Goal: Navigation & Orientation: Understand site structure

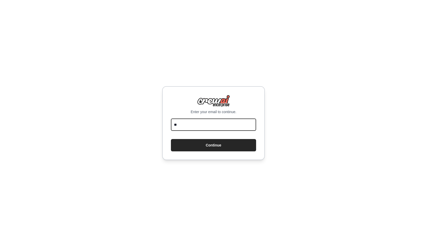
type input "*"
type input "**********"
click at [214, 145] on button "Continue" at bounding box center [213, 145] width 85 height 12
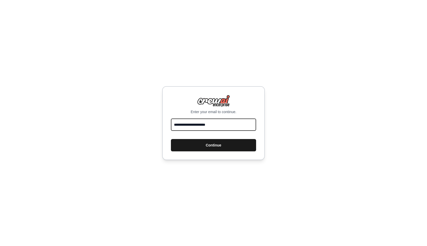
type input "**********"
click at [198, 148] on button "Continue" at bounding box center [213, 145] width 85 height 12
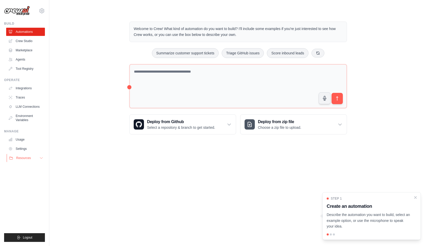
click at [41, 158] on icon at bounding box center [41, 158] width 4 height 4
click at [41, 158] on icon at bounding box center [41, 158] width 3 height 1
click at [20, 40] on link "Crew Studio" at bounding box center [26, 41] width 39 height 8
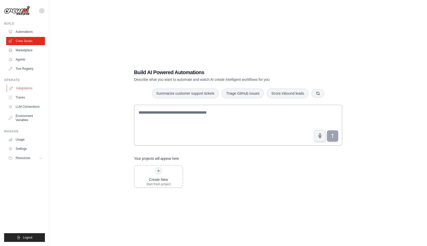
click at [26, 87] on link "Integrations" at bounding box center [26, 88] width 39 height 8
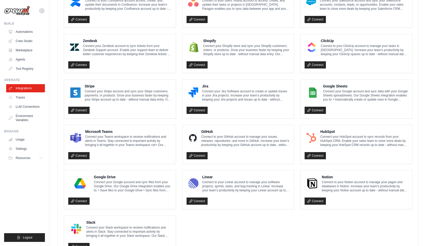
scroll to position [210, 0]
drag, startPoint x: 203, startPoint y: 91, endPoint x: 236, endPoint y: 98, distance: 34.1
click at [236, 98] on div "Jira Connect your Jira Software account to create or update issues in your Jira…" at bounding box center [239, 93] width 104 height 18
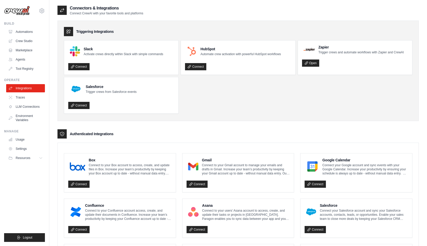
scroll to position [0, 0]
click at [17, 99] on link "Traces" at bounding box center [26, 98] width 39 height 8
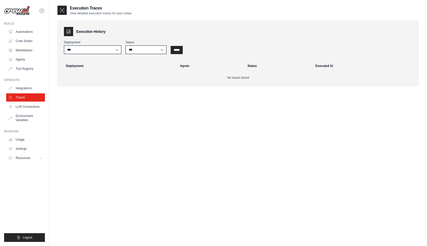
click at [22, 107] on link "LLM Connections" at bounding box center [25, 107] width 39 height 8
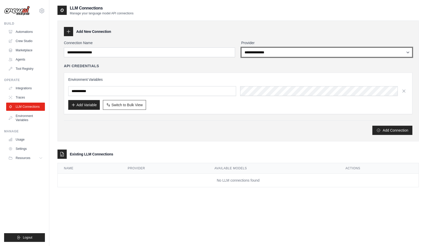
select select "******"
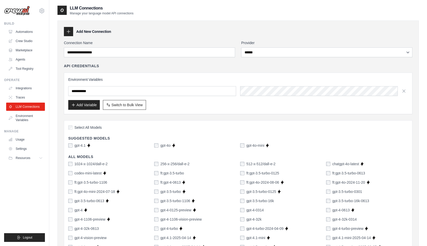
click at [200, 63] on div "API Credentials" at bounding box center [238, 65] width 349 height 5
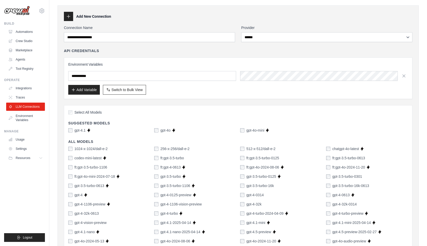
scroll to position [1, 0]
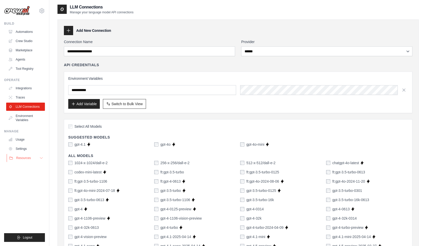
click at [26, 159] on span "Resources" at bounding box center [23, 158] width 15 height 4
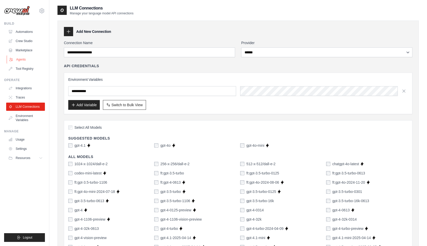
scroll to position [0, 0]
click at [27, 50] on link "Marketplace" at bounding box center [26, 50] width 39 height 8
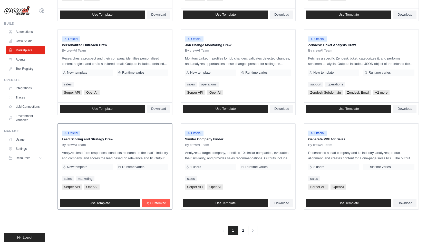
scroll to position [229, 0]
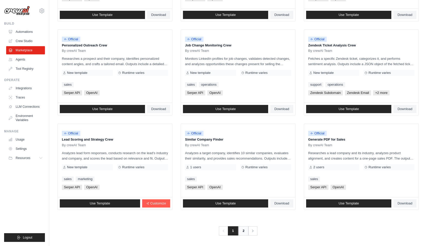
click at [244, 229] on link "2" at bounding box center [244, 231] width 10 height 9
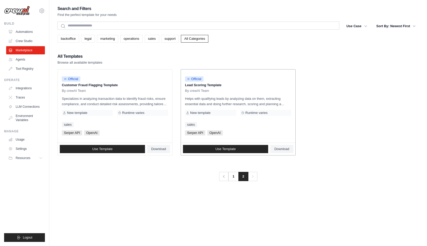
click at [201, 114] on span "New template" at bounding box center [200, 113] width 20 height 4
click at [233, 178] on link "1" at bounding box center [234, 176] width 10 height 9
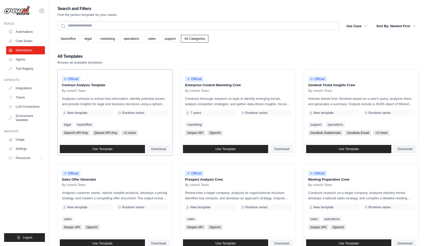
scroll to position [2, 0]
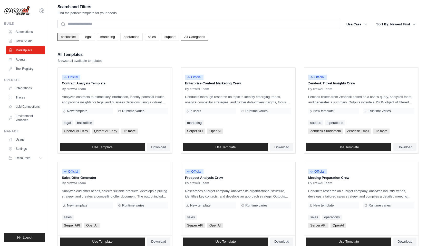
click at [68, 36] on link "backoffice" at bounding box center [69, 37] width 22 height 8
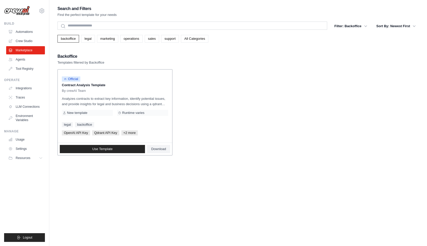
click at [83, 98] on p "Analyzes contracts to extract key information, identify potential issues, and p…" at bounding box center [115, 101] width 106 height 11
click at [21, 28] on link "Automations" at bounding box center [26, 32] width 39 height 8
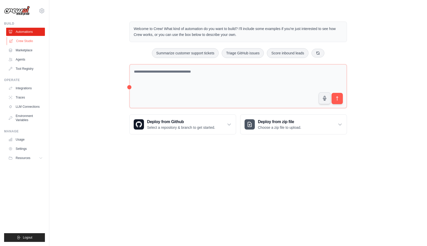
click at [21, 38] on link "Crew Studio" at bounding box center [26, 41] width 39 height 8
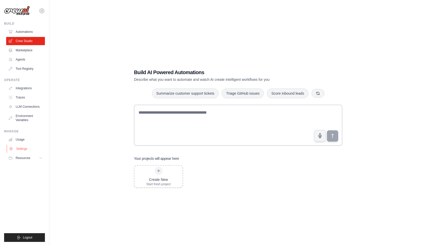
click at [21, 150] on link "Settings" at bounding box center [26, 149] width 39 height 8
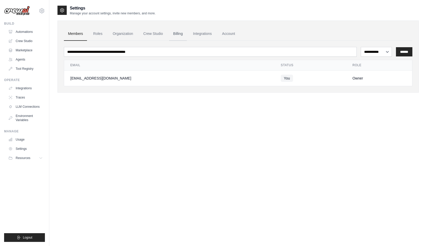
click at [181, 34] on link "Billing" at bounding box center [178, 34] width 18 height 14
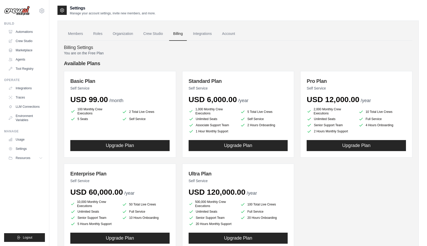
click at [82, 51] on p "You are on the Free Plan" at bounding box center [238, 53] width 349 height 5
click at [203, 35] on link "Integrations" at bounding box center [202, 34] width 27 height 14
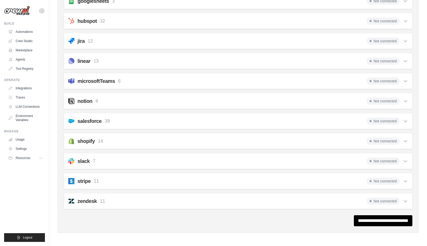
scroll to position [236, 0]
click at [38, 156] on button "Resources" at bounding box center [26, 158] width 39 height 8
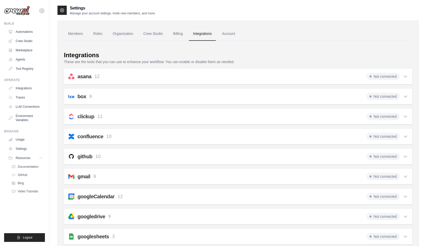
scroll to position [0, 0]
click at [73, 34] on link "Members" at bounding box center [75, 34] width 23 height 14
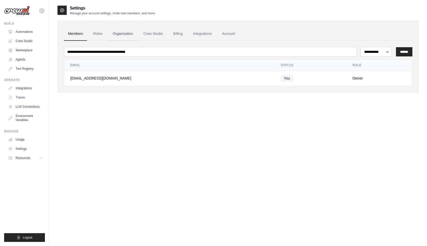
click at [120, 33] on link "Organization" at bounding box center [123, 34] width 29 height 14
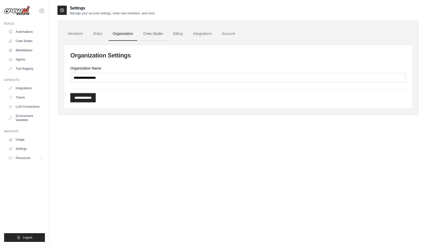
click at [159, 32] on link "Crew Studio" at bounding box center [153, 34] width 28 height 14
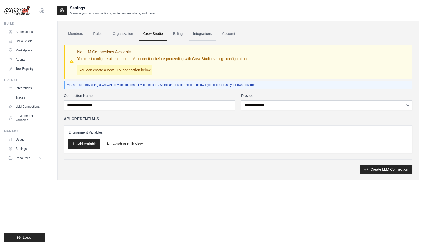
click at [202, 32] on link "Integrations" at bounding box center [202, 34] width 27 height 14
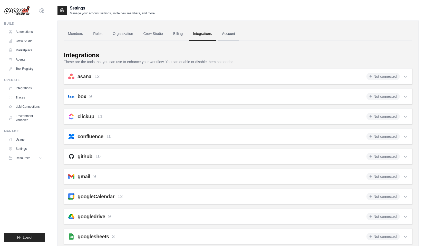
click at [228, 33] on link "Account" at bounding box center [228, 34] width 21 height 14
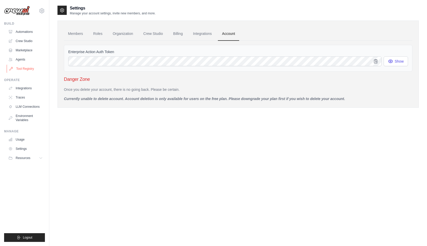
click at [22, 69] on link "Tool Registry" at bounding box center [26, 69] width 39 height 8
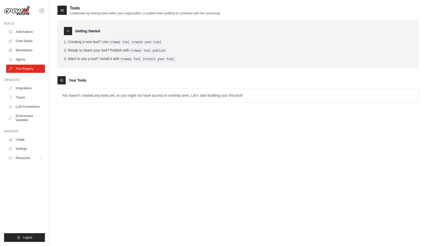
click at [97, 92] on p "You haven't created any tools yet, or you might not have access to existing one…" at bounding box center [238, 95] width 361 height 13
click at [23, 32] on link "Automations" at bounding box center [26, 32] width 39 height 8
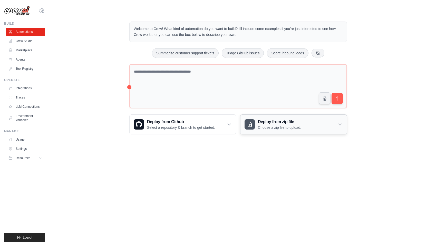
click at [342, 122] on icon at bounding box center [340, 124] width 5 height 5
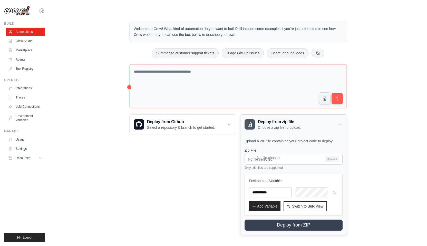
click at [342, 122] on icon at bounding box center [340, 124] width 5 height 5
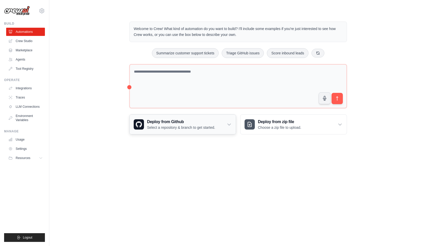
click at [230, 123] on icon at bounding box center [229, 124] width 5 height 5
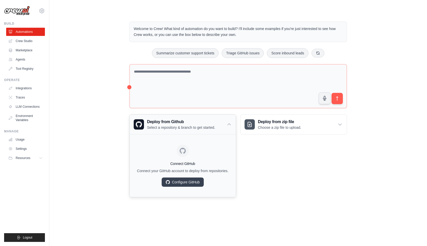
click at [230, 123] on icon at bounding box center [229, 124] width 5 height 5
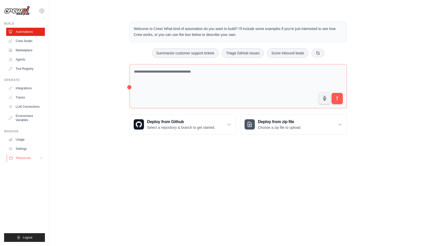
click at [40, 157] on icon at bounding box center [41, 158] width 4 height 4
